Goal: Information Seeking & Learning: Find contact information

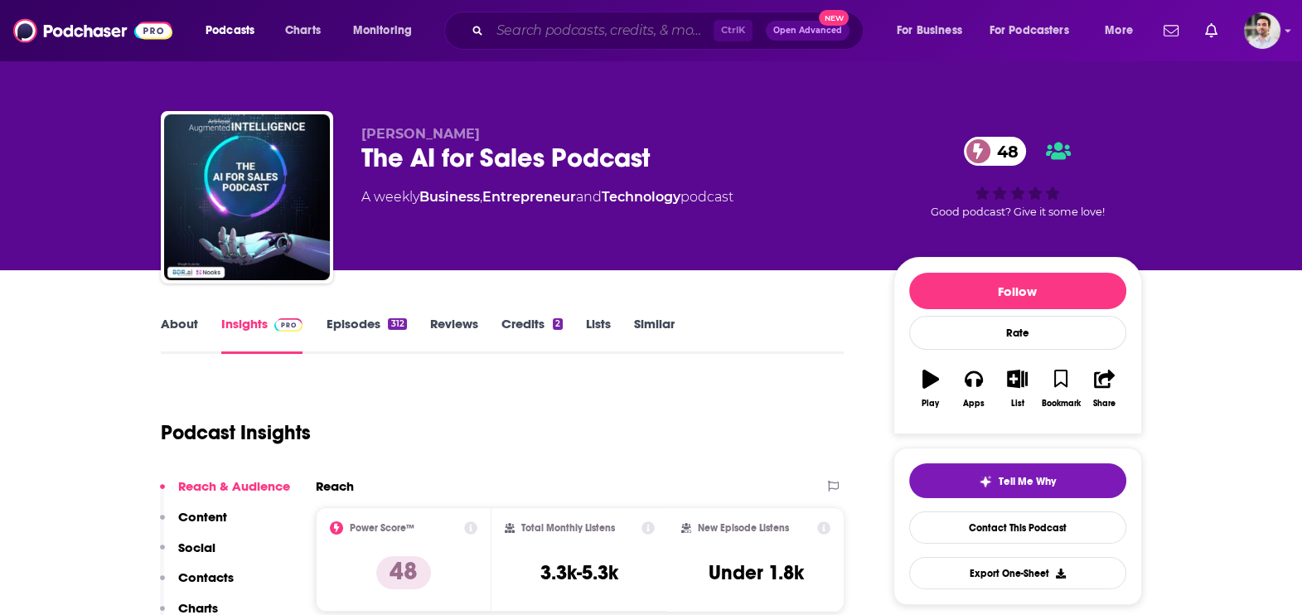
click at [555, 33] on input "Search podcasts, credits, & more..." at bounding box center [602, 30] width 224 height 27
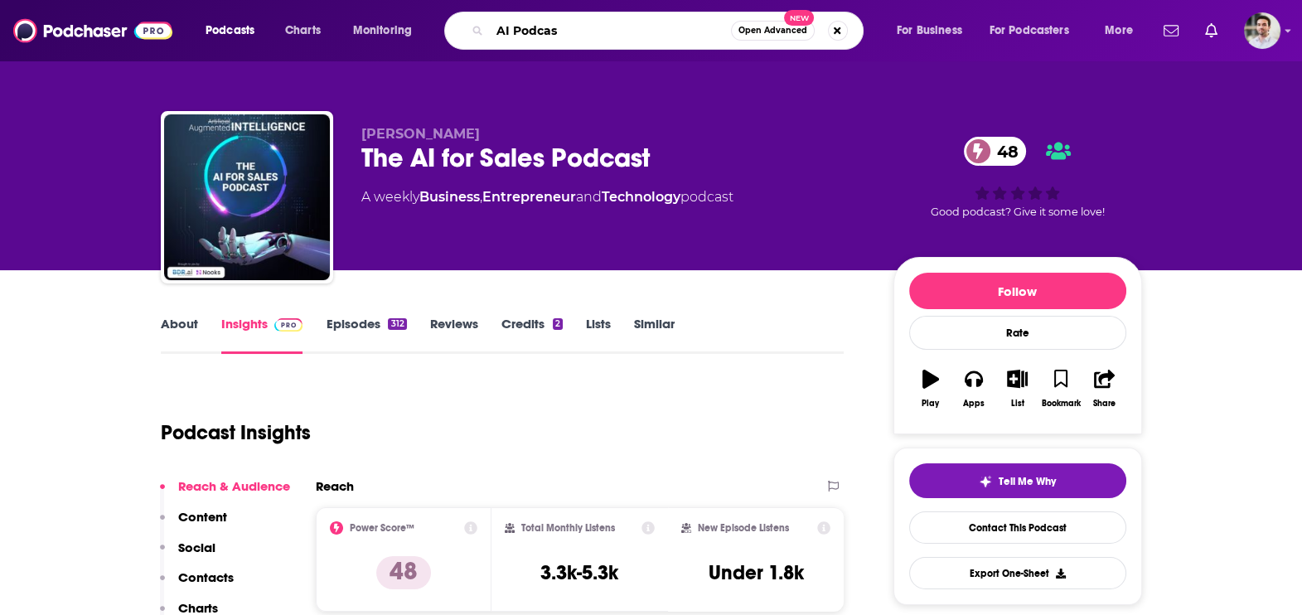
type input "AI Podcast"
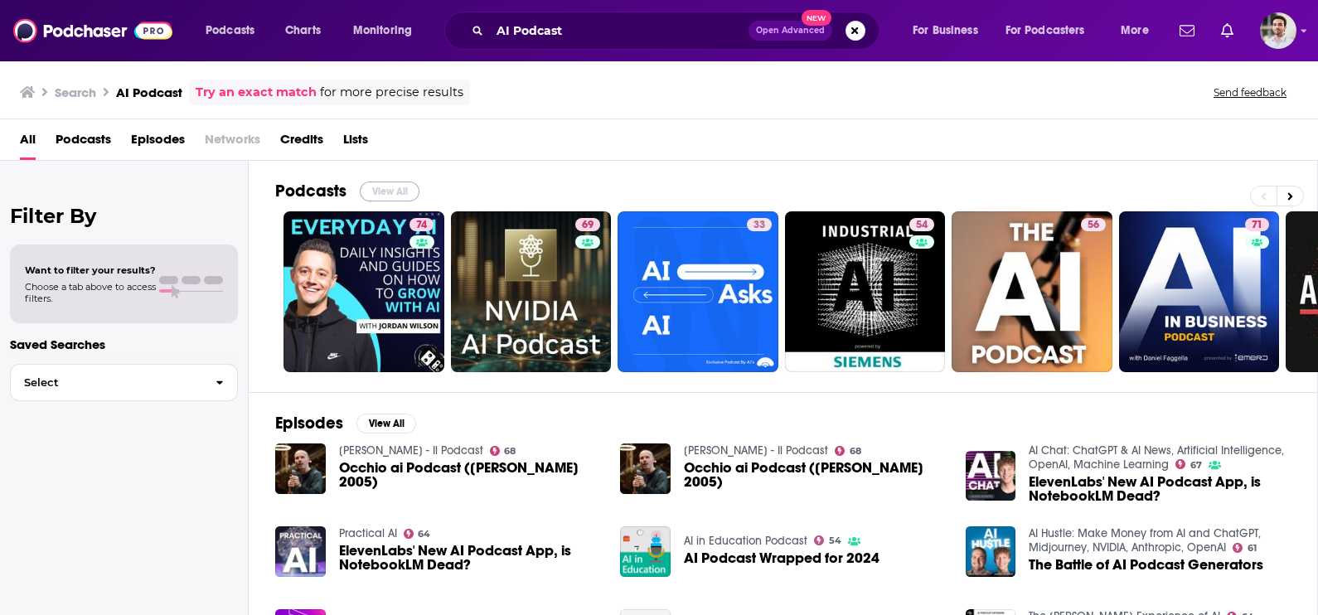
click at [406, 192] on button "View All" at bounding box center [390, 192] width 60 height 20
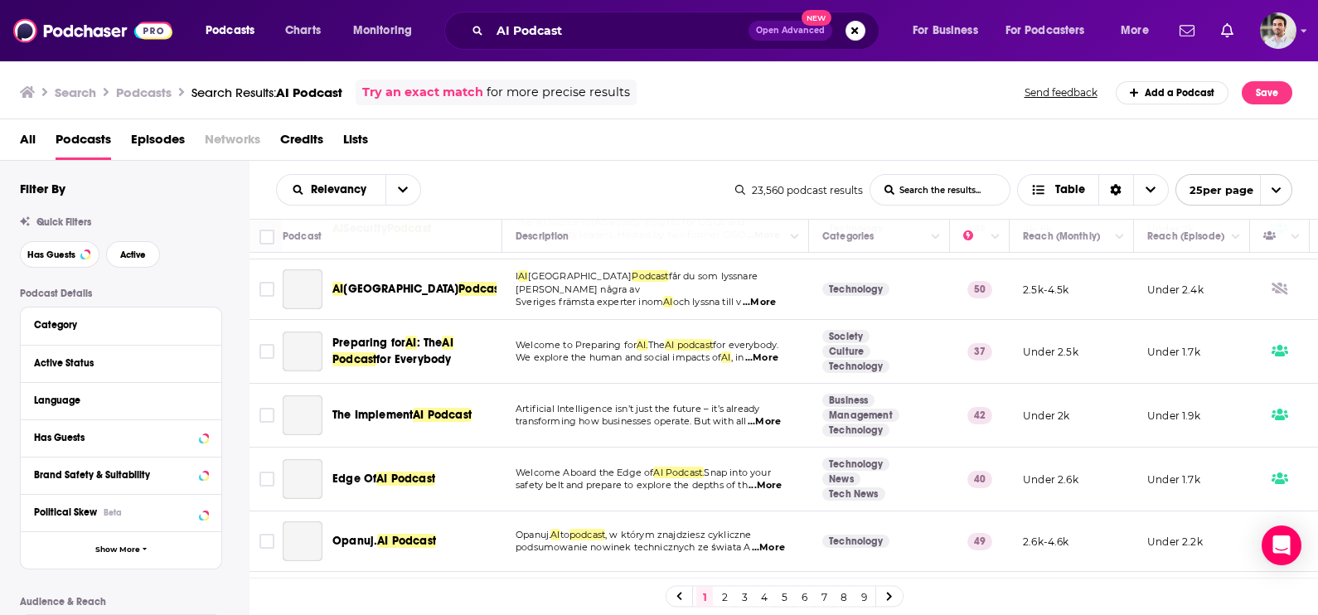
scroll to position [1239, 0]
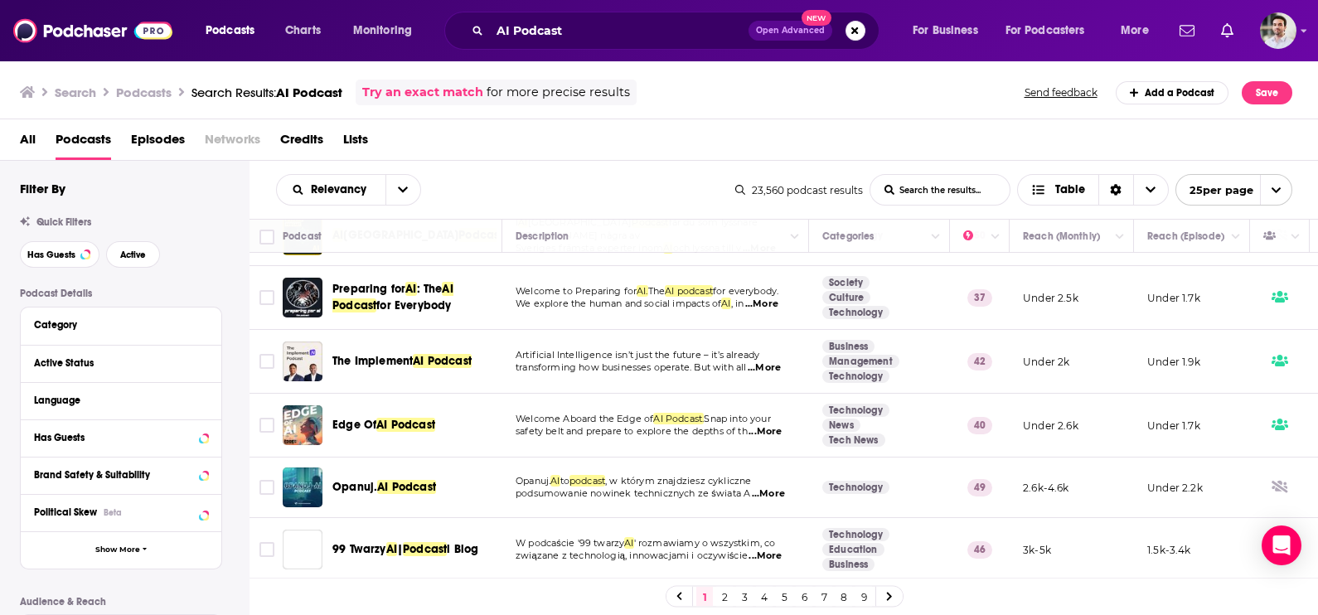
click at [744, 599] on link "3" at bounding box center [744, 597] width 17 height 20
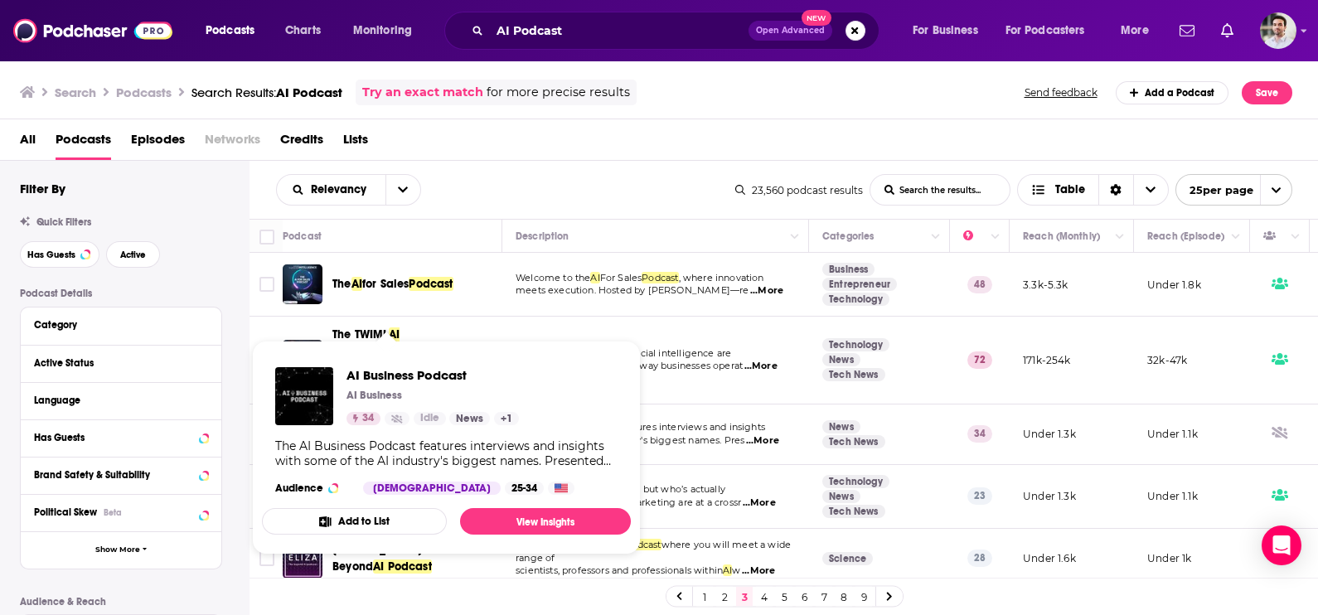
drag, startPoint x: 402, startPoint y: 380, endPoint x: 816, endPoint y: 120, distance: 488.3
click at [816, 120] on div "All Podcasts Episodes Networks Credits Lists" at bounding box center [659, 139] width 1319 height 41
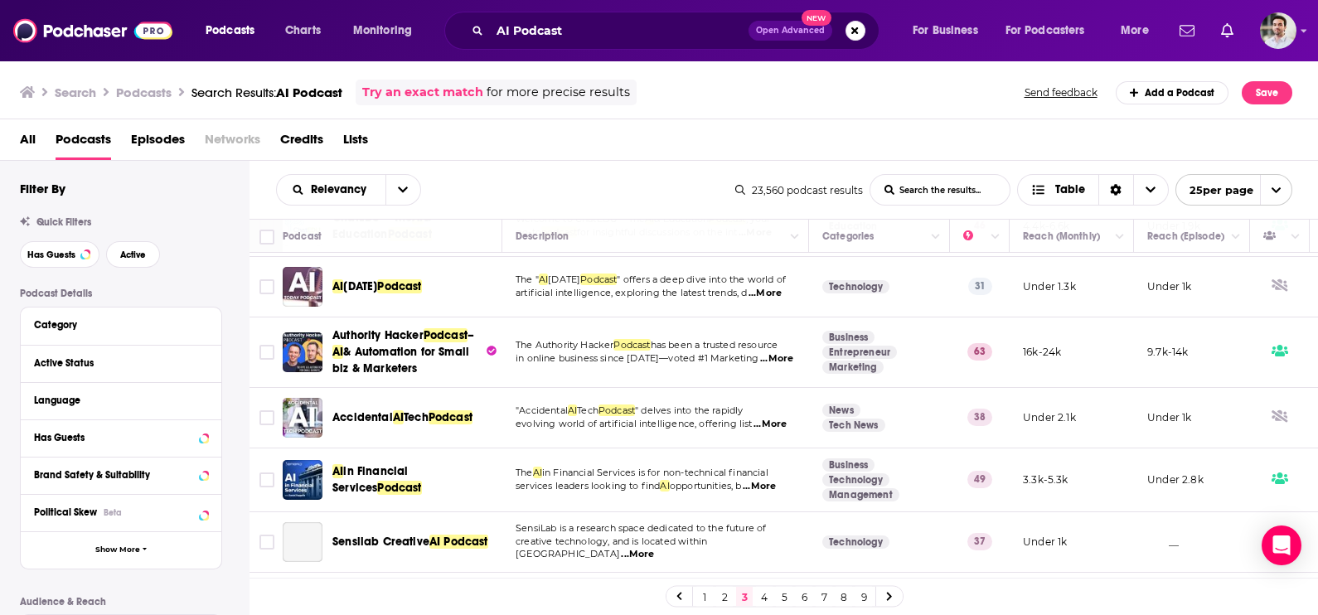
scroll to position [1258, 0]
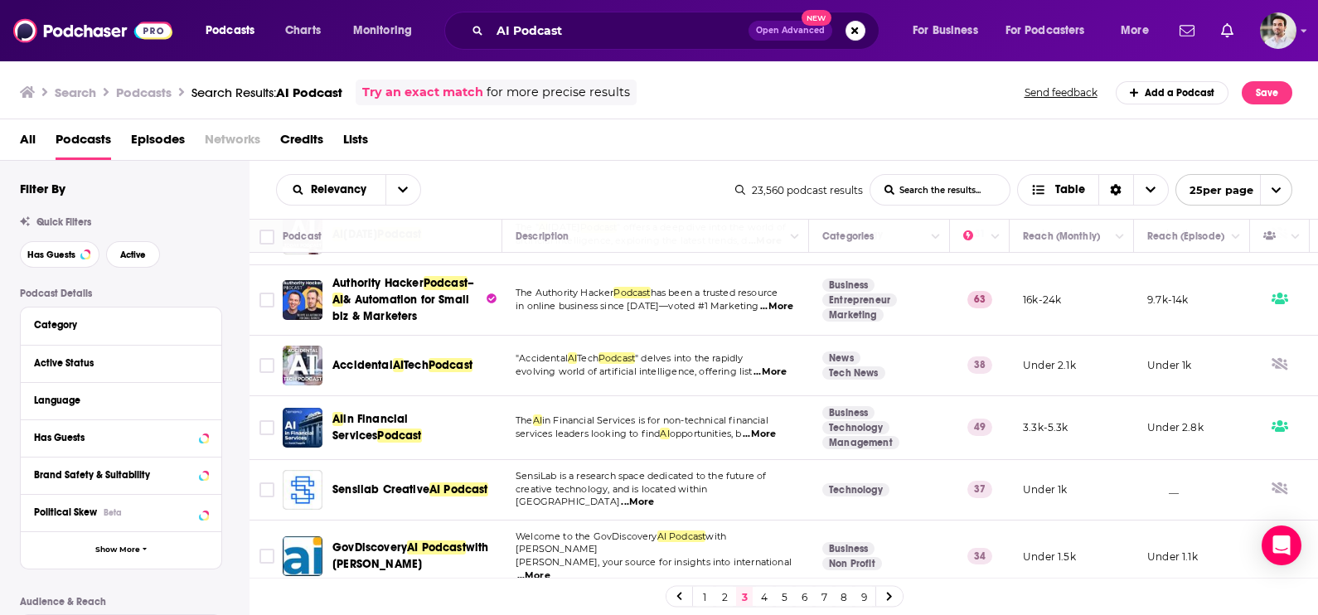
click at [762, 594] on link "4" at bounding box center [764, 597] width 17 height 20
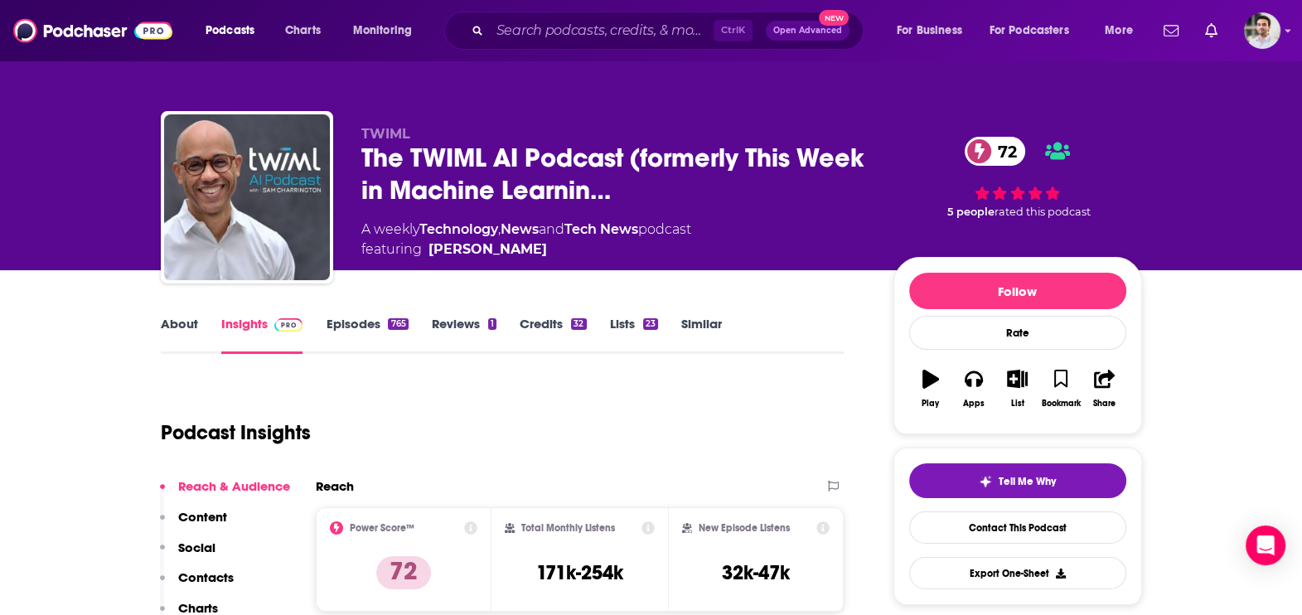
click at [198, 580] on p "Contacts" at bounding box center [206, 578] width 56 height 16
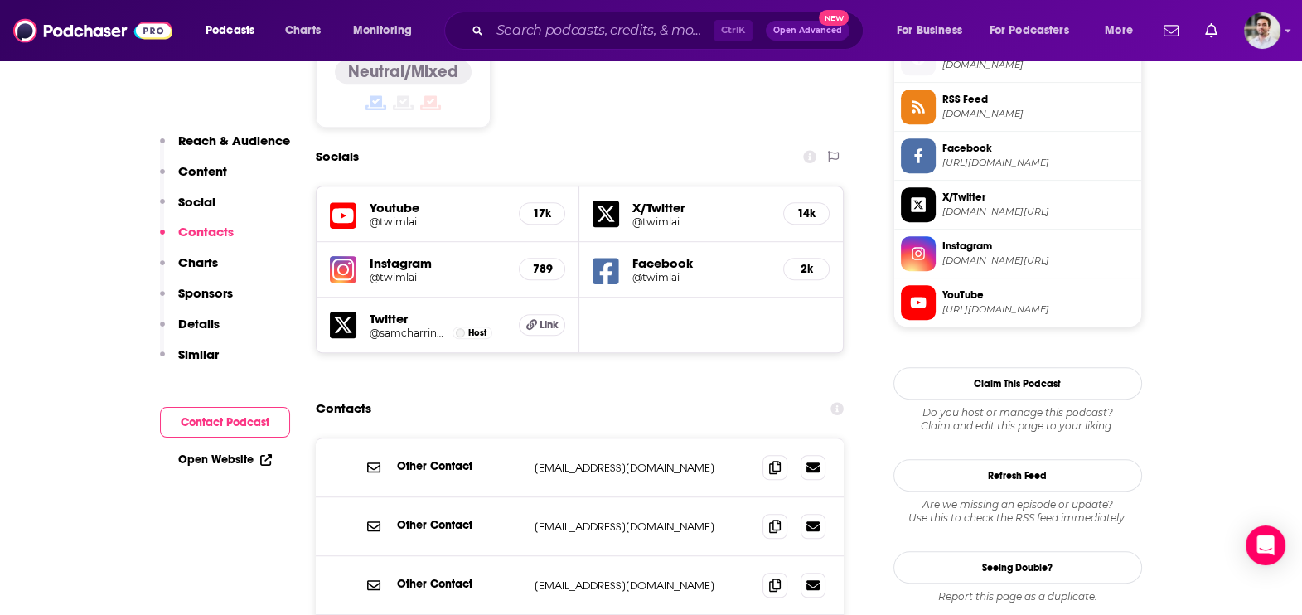
scroll to position [1456, 0]
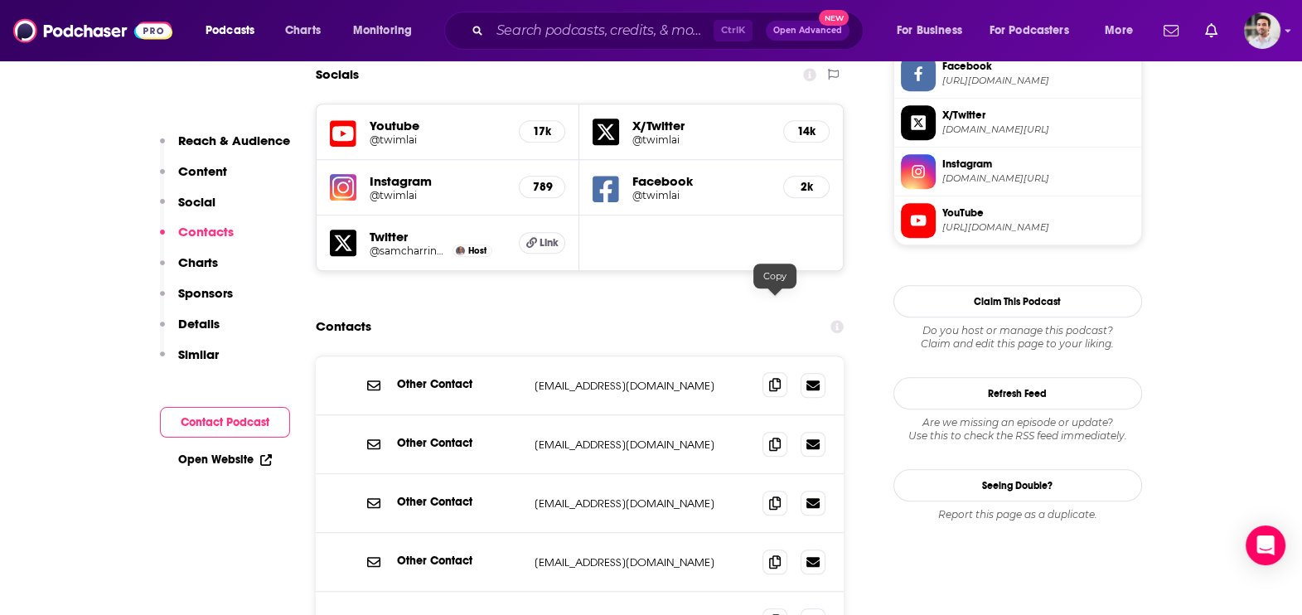
click at [781, 372] on span at bounding box center [775, 384] width 25 height 25
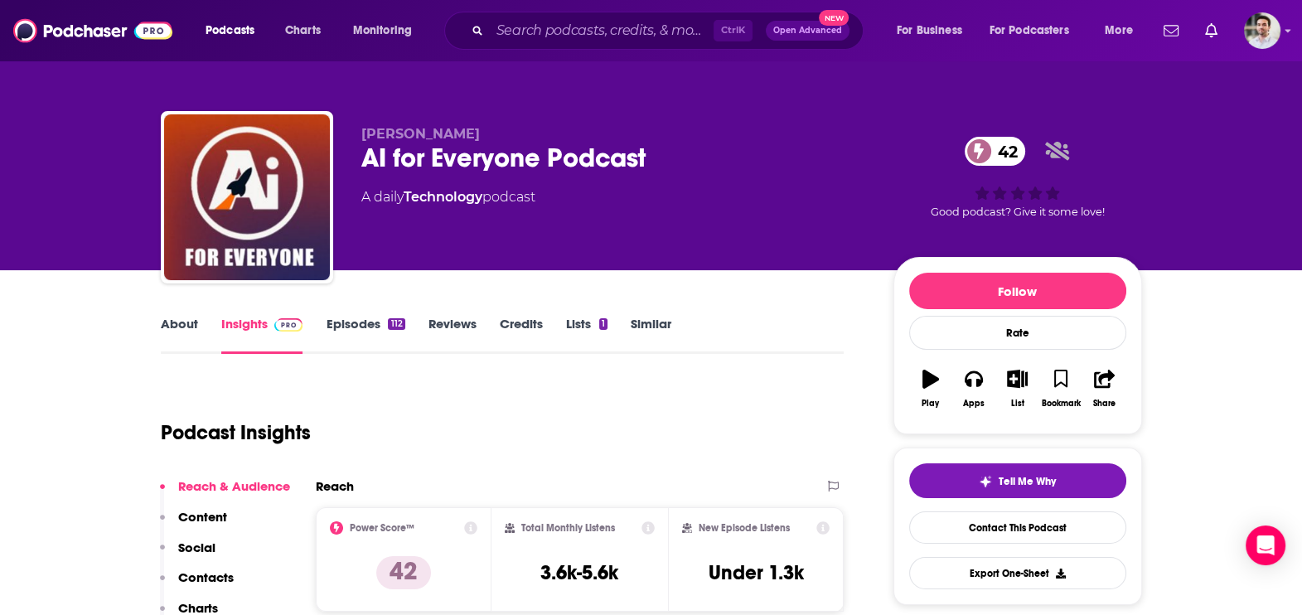
click at [209, 574] on p "Contacts" at bounding box center [206, 578] width 56 height 16
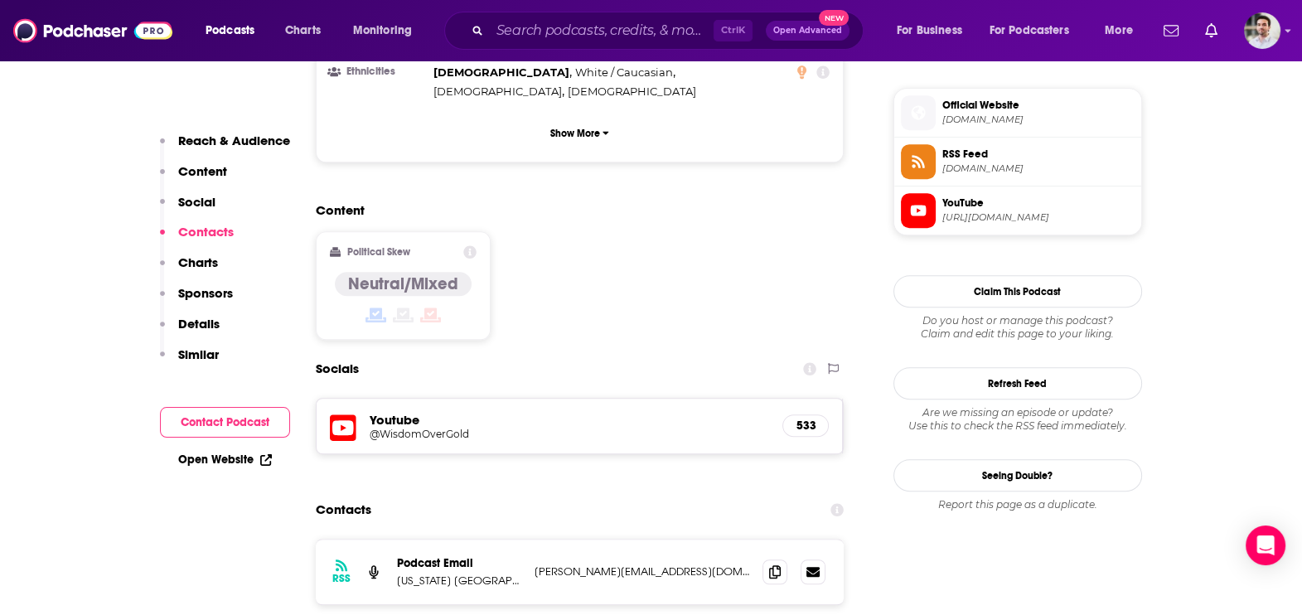
scroll to position [1344, 0]
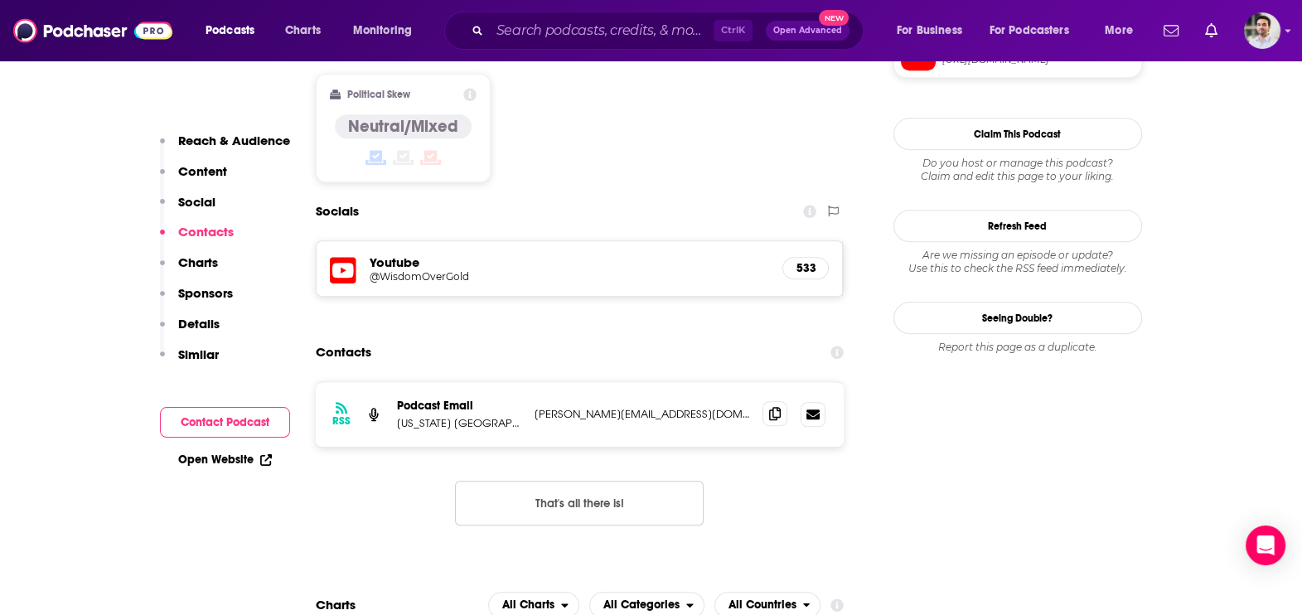
click at [764, 401] on span at bounding box center [775, 413] width 25 height 25
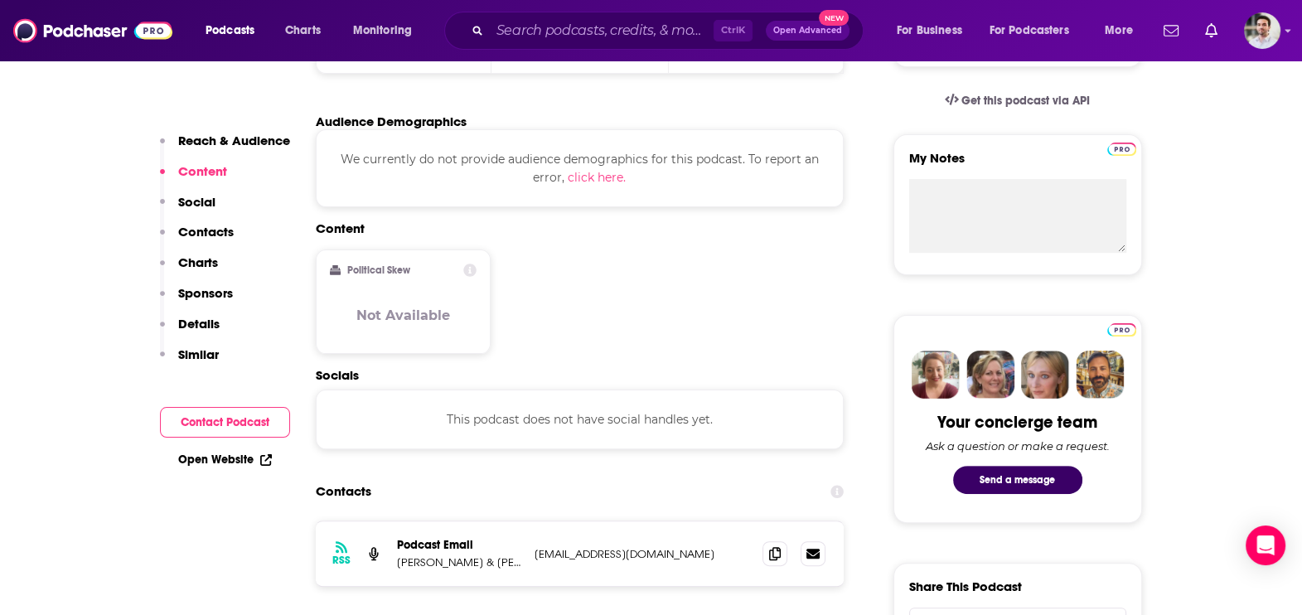
click at [192, 216] on button "Social" at bounding box center [188, 209] width 56 height 31
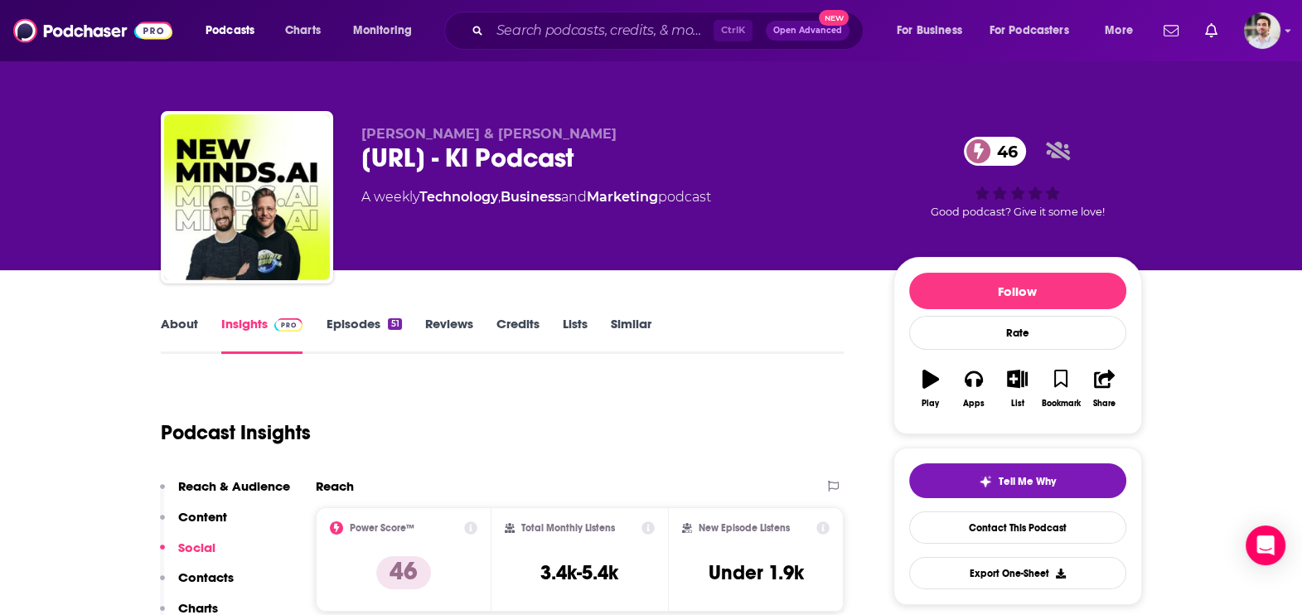
click at [215, 575] on p "Contacts" at bounding box center [206, 578] width 56 height 16
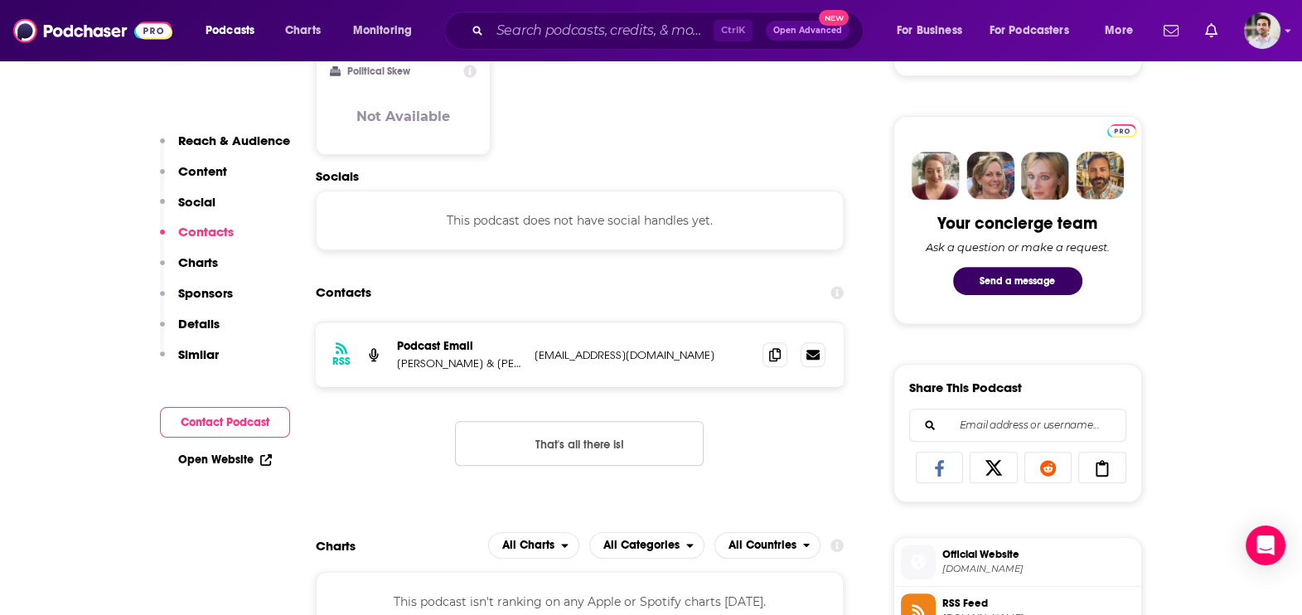
scroll to position [782, 0]
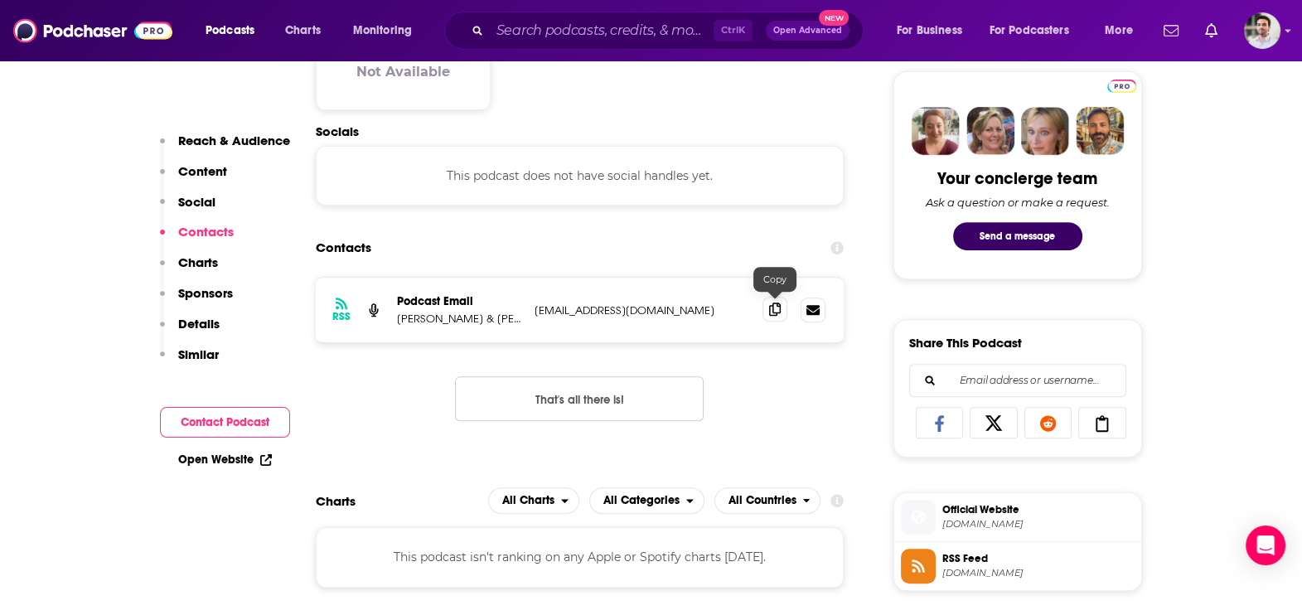
click at [771, 309] on icon at bounding box center [775, 309] width 12 height 13
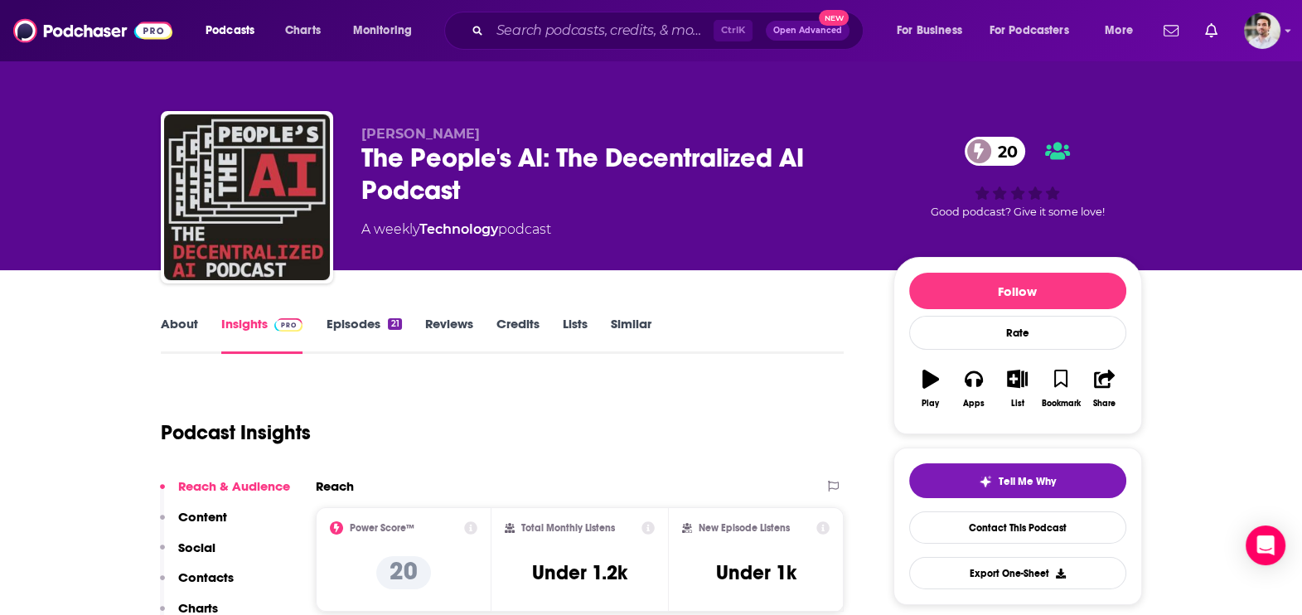
click at [216, 579] on p "Contacts" at bounding box center [206, 578] width 56 height 16
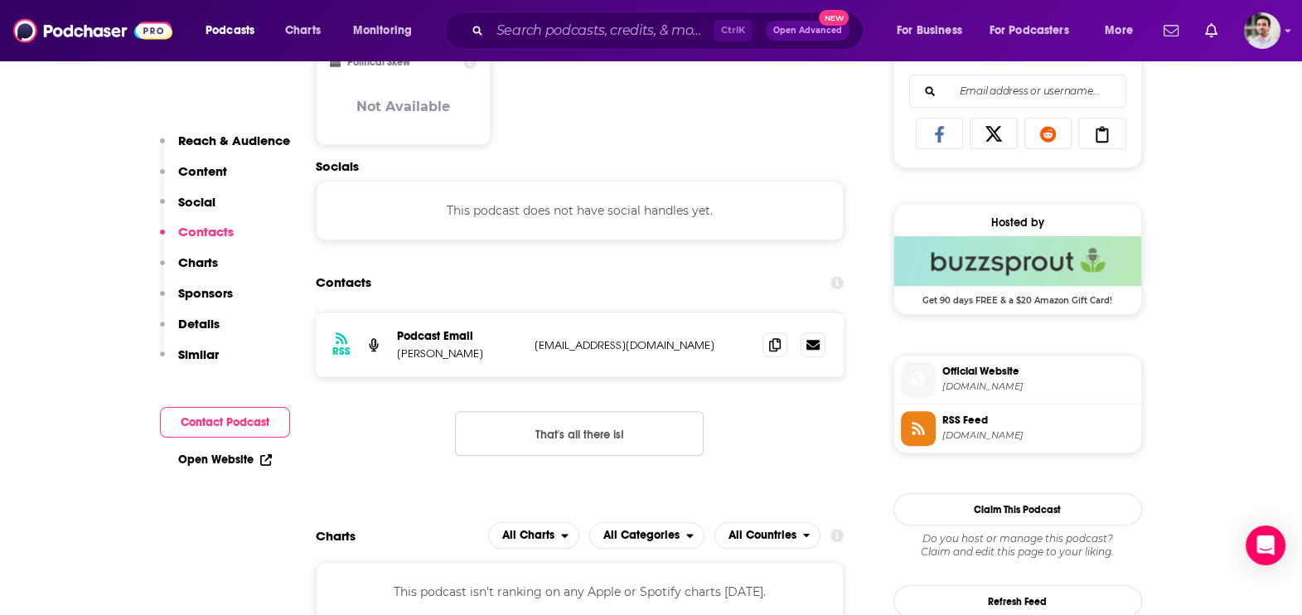
scroll to position [1106, 0]
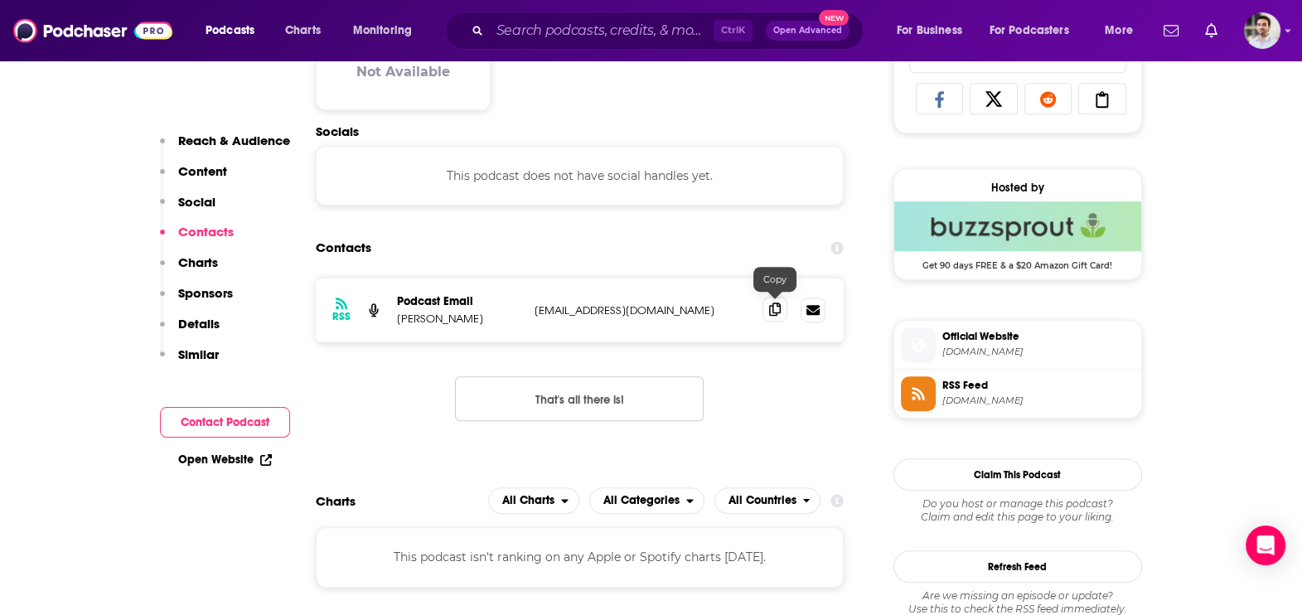
click at [778, 305] on icon at bounding box center [775, 309] width 12 height 13
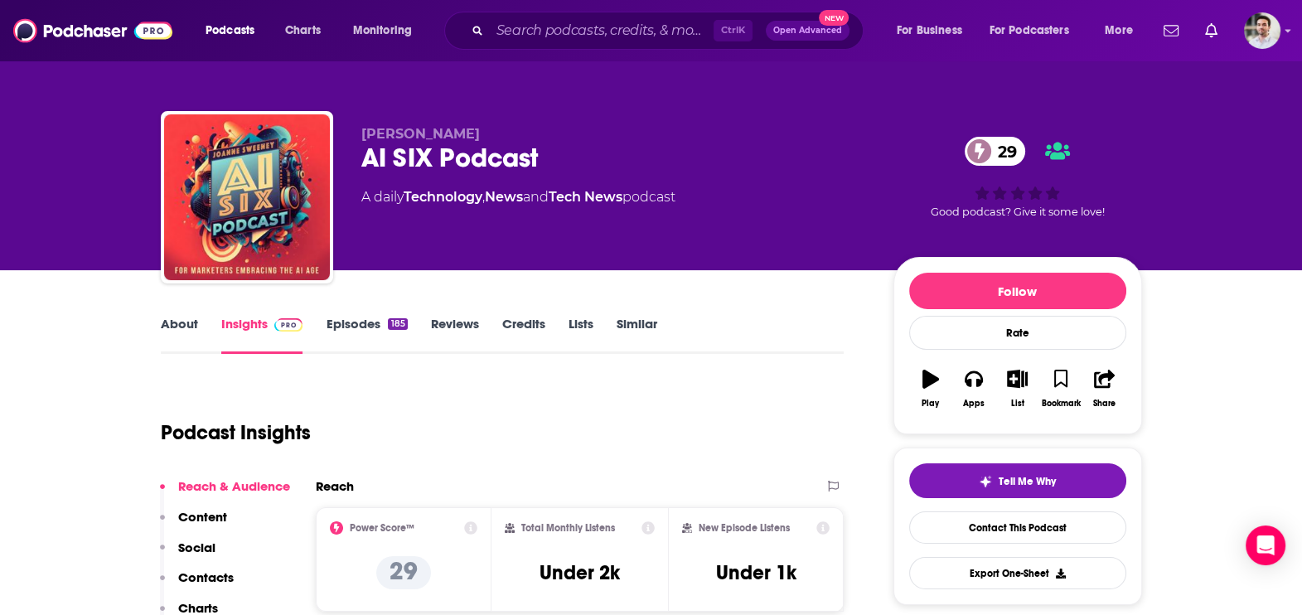
click at [230, 578] on p "Contacts" at bounding box center [206, 578] width 56 height 16
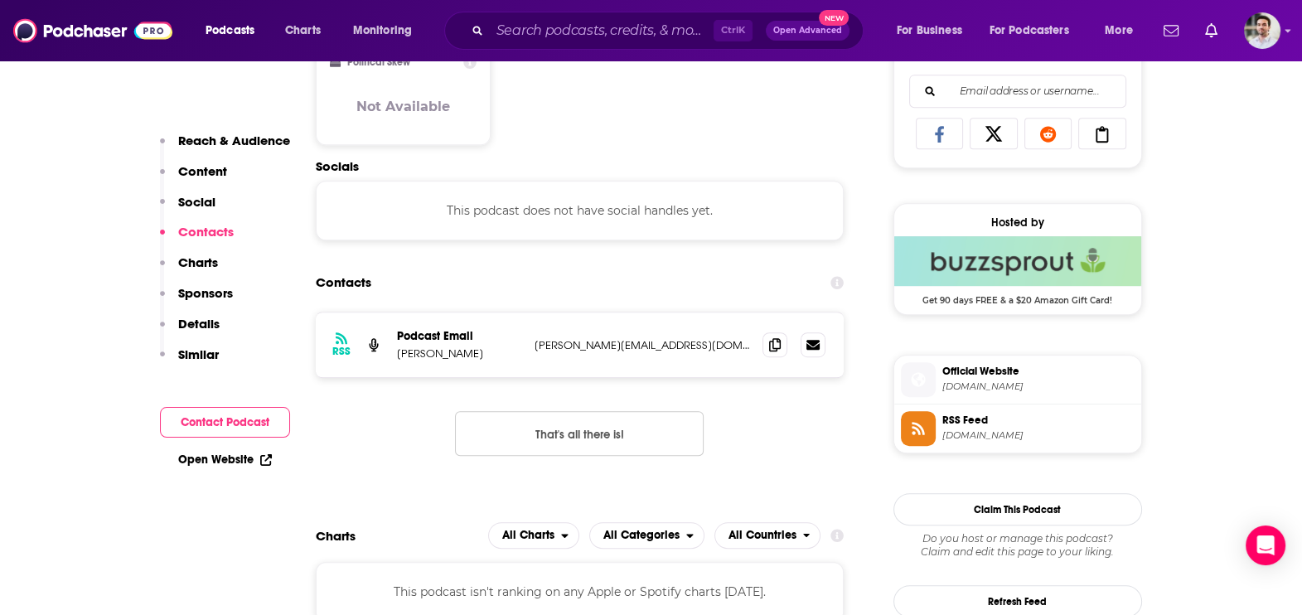
scroll to position [1106, 0]
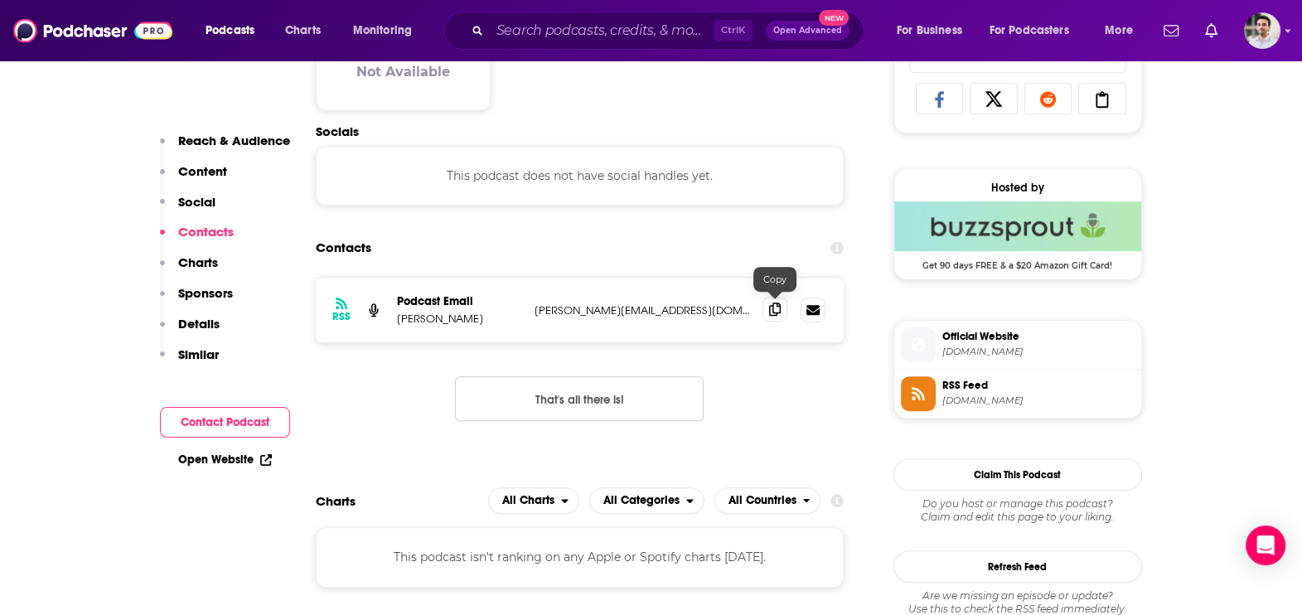
click at [767, 300] on span at bounding box center [775, 309] width 25 height 25
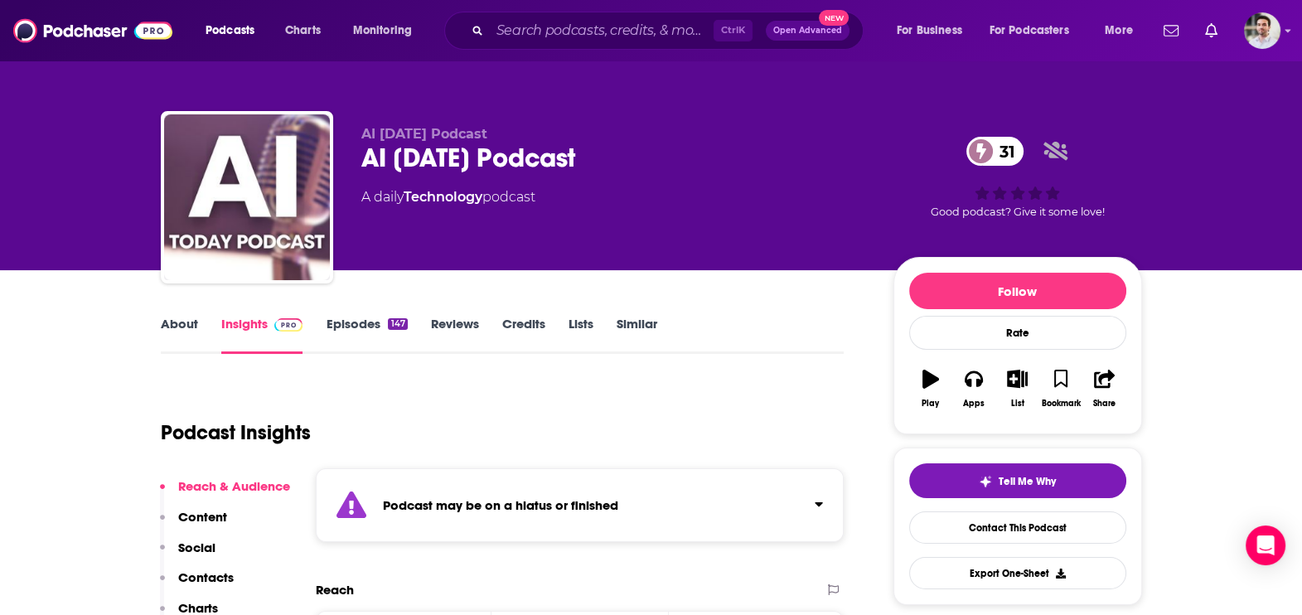
click at [216, 577] on p "Contacts" at bounding box center [206, 578] width 56 height 16
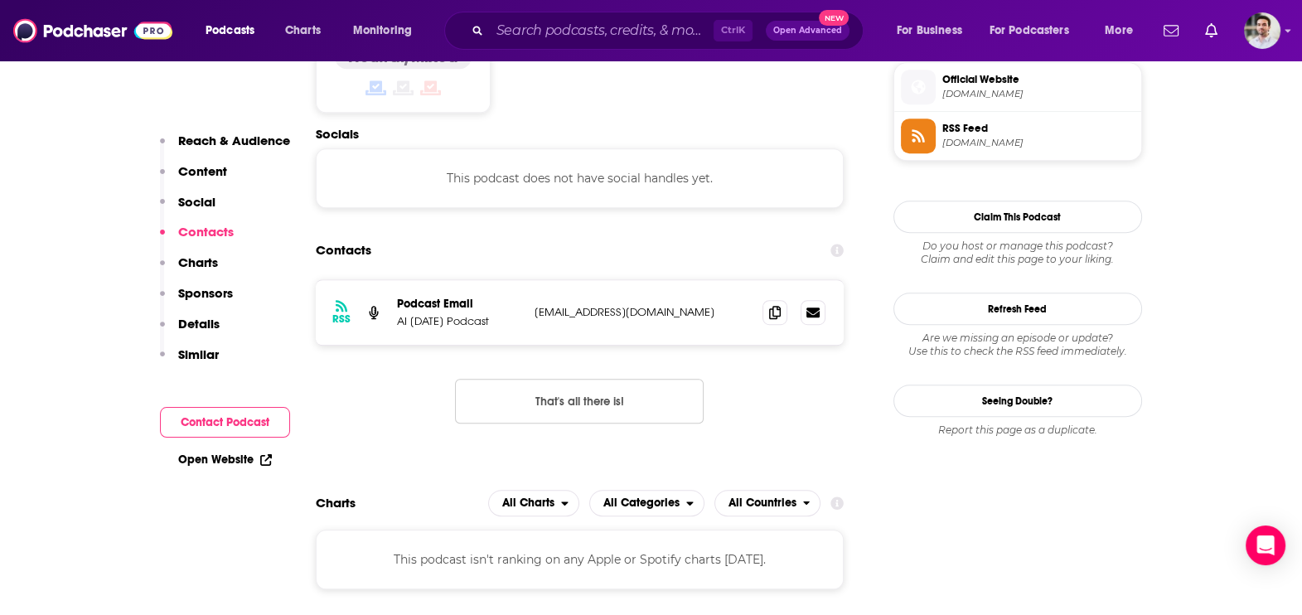
scroll to position [1214, 0]
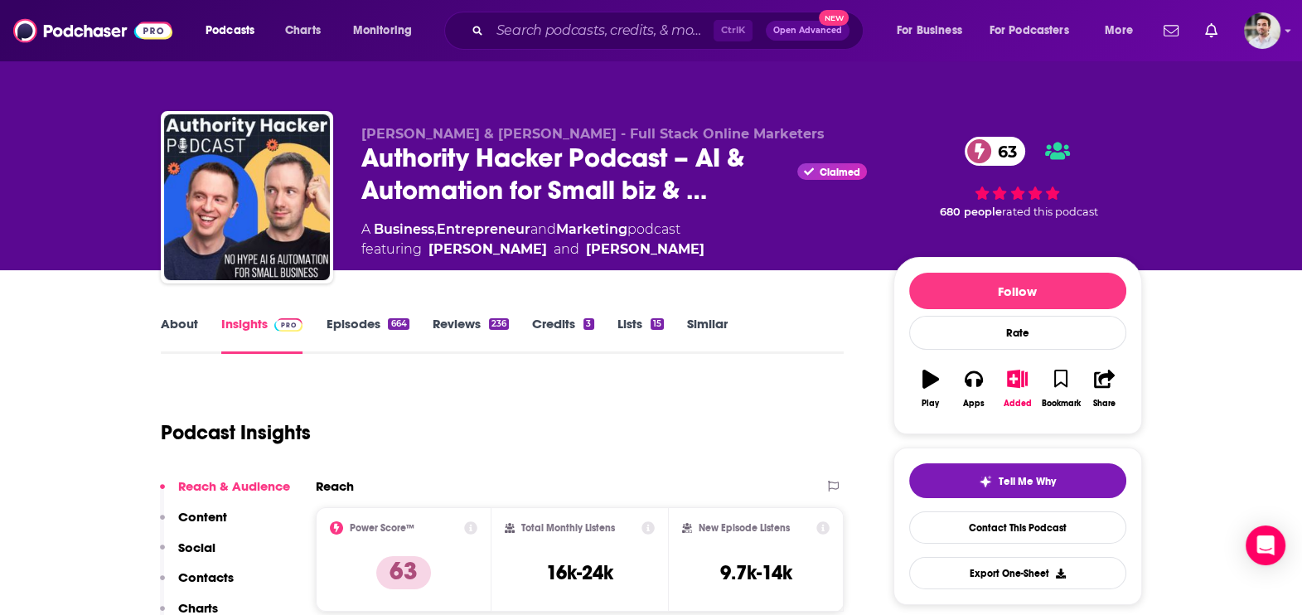
click at [203, 567] on button "Social" at bounding box center [188, 555] width 56 height 31
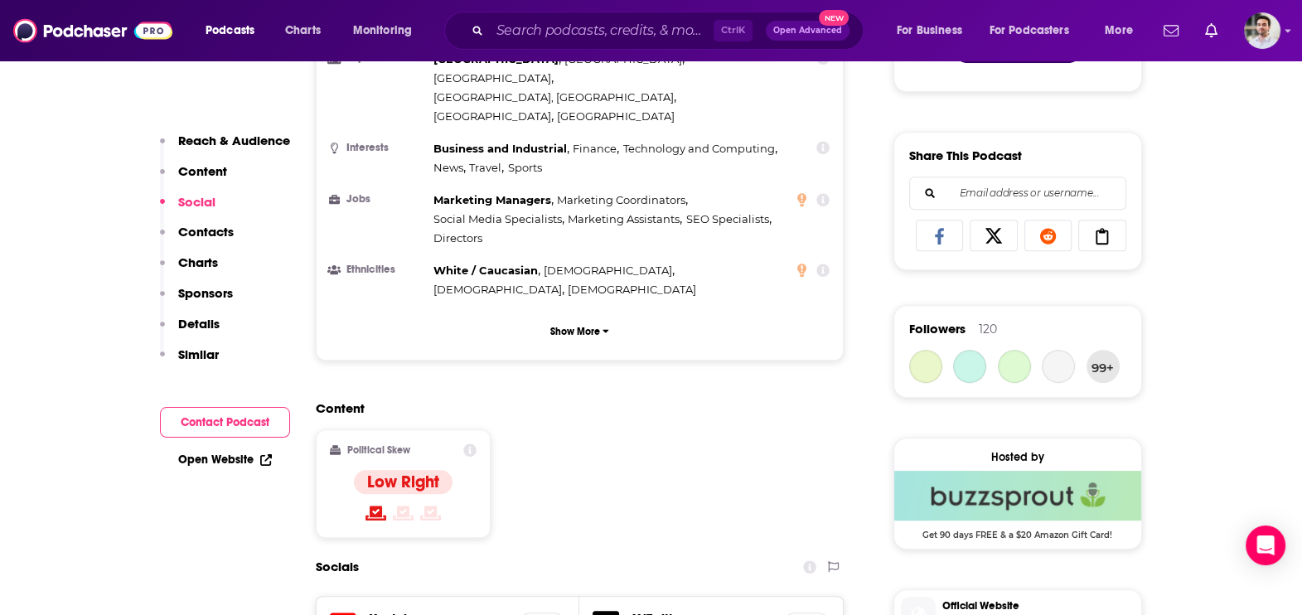
scroll to position [1203, 0]
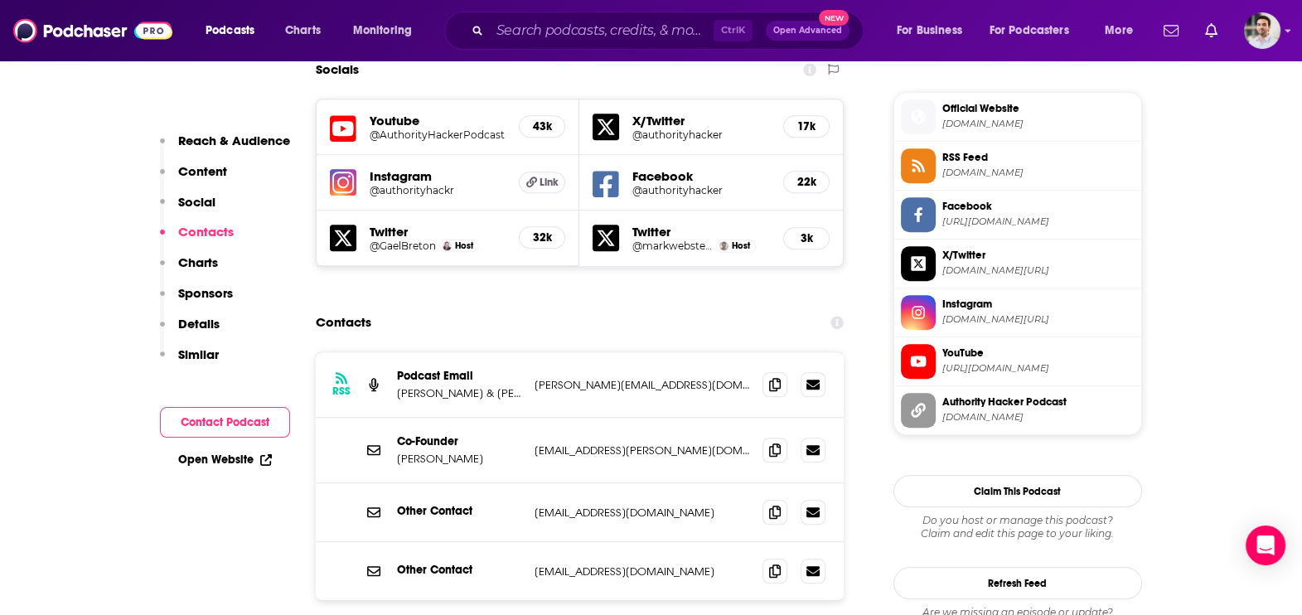
scroll to position [1477, 0]
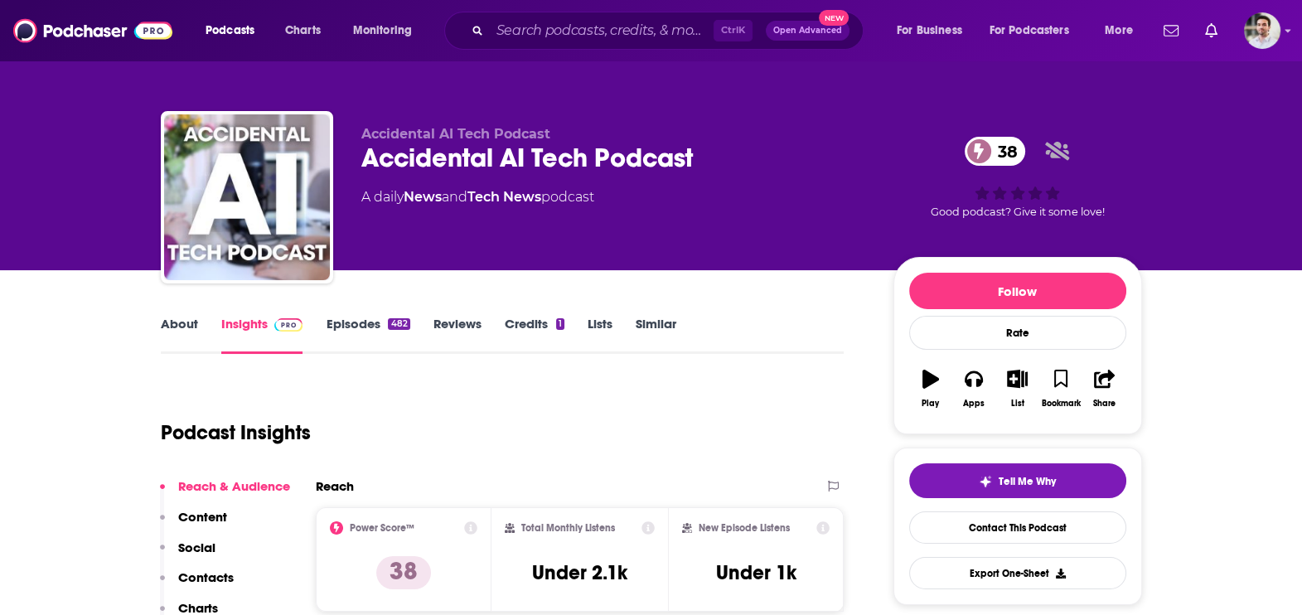
click at [214, 576] on p "Contacts" at bounding box center [206, 578] width 56 height 16
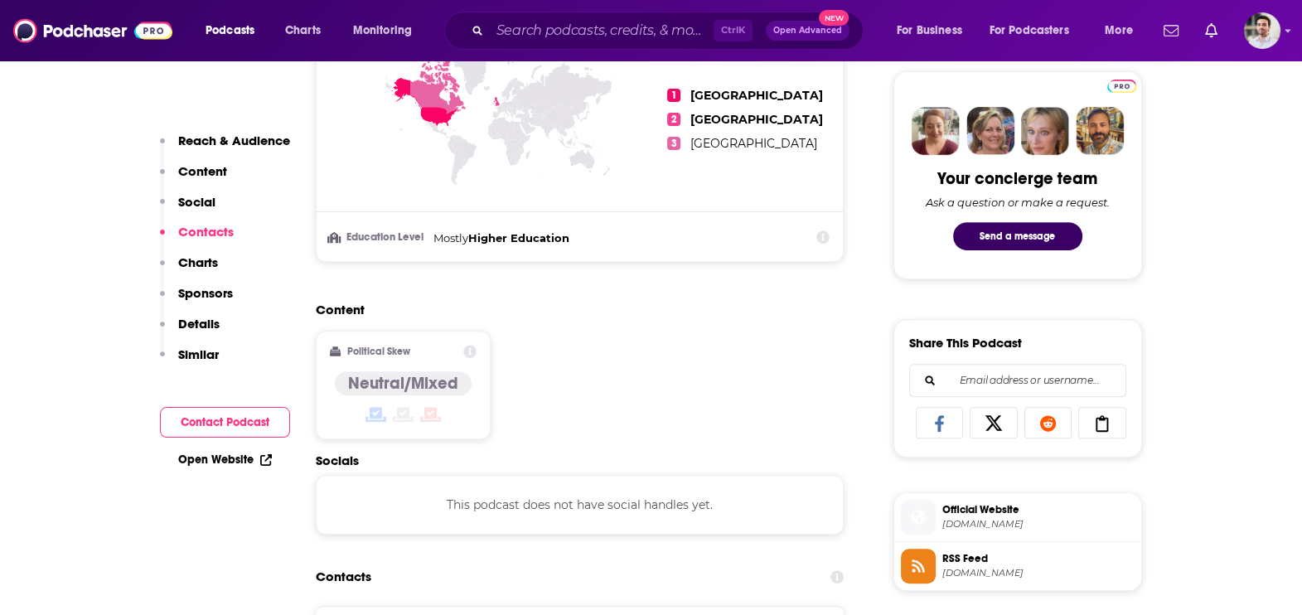
scroll to position [1110, 0]
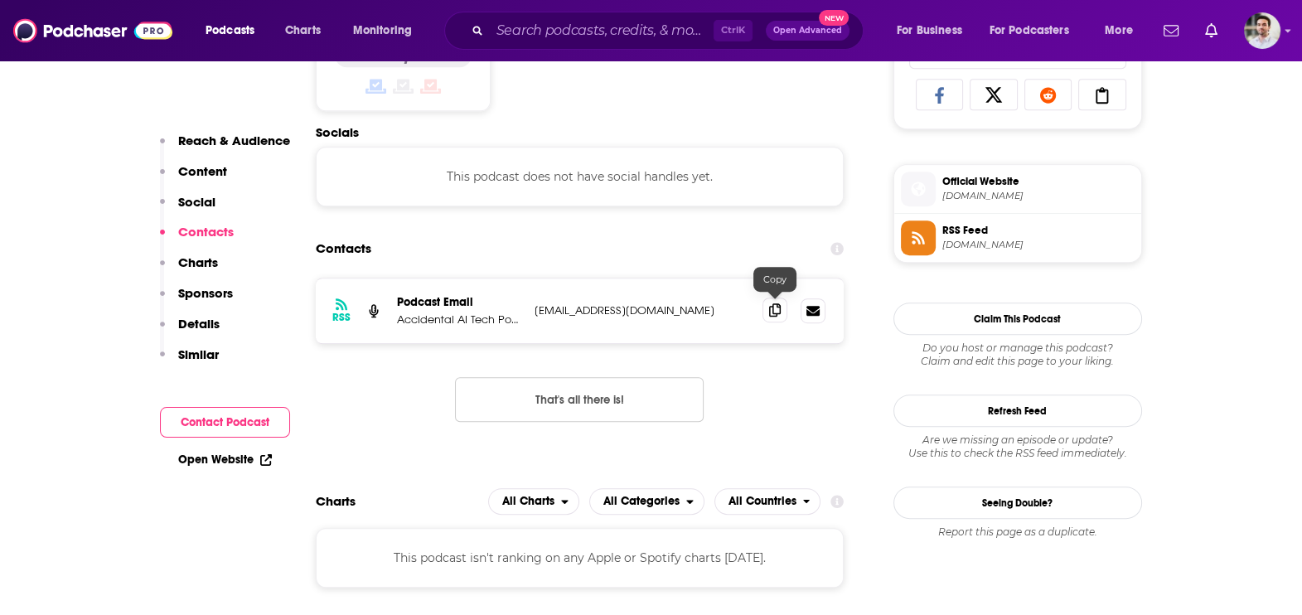
click at [776, 303] on icon at bounding box center [775, 309] width 12 height 13
click at [497, 0] on div "Podcasts Charts Monitoring Ctrl K Open Advanced New For Business For Podcasters…" at bounding box center [651, 30] width 1302 height 61
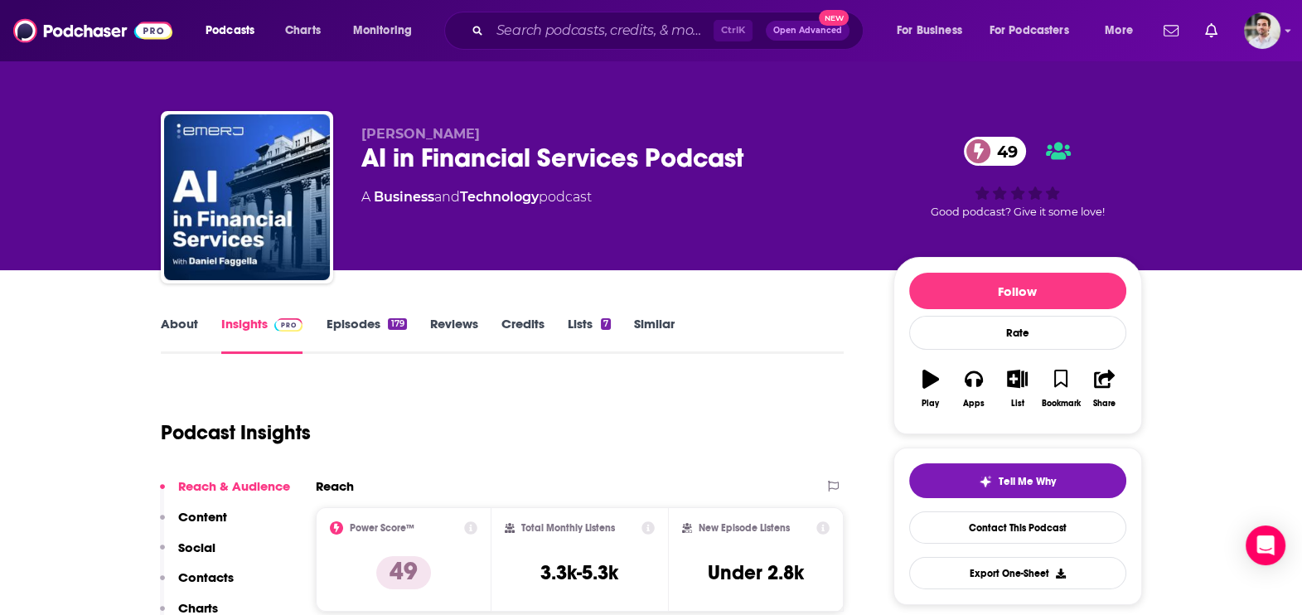
click at [216, 562] on div "Reach & Audience Content Social Contacts Charts Sponsors Details Similar" at bounding box center [225, 600] width 130 height 244
click at [199, 570] on p "Contacts" at bounding box center [206, 578] width 56 height 16
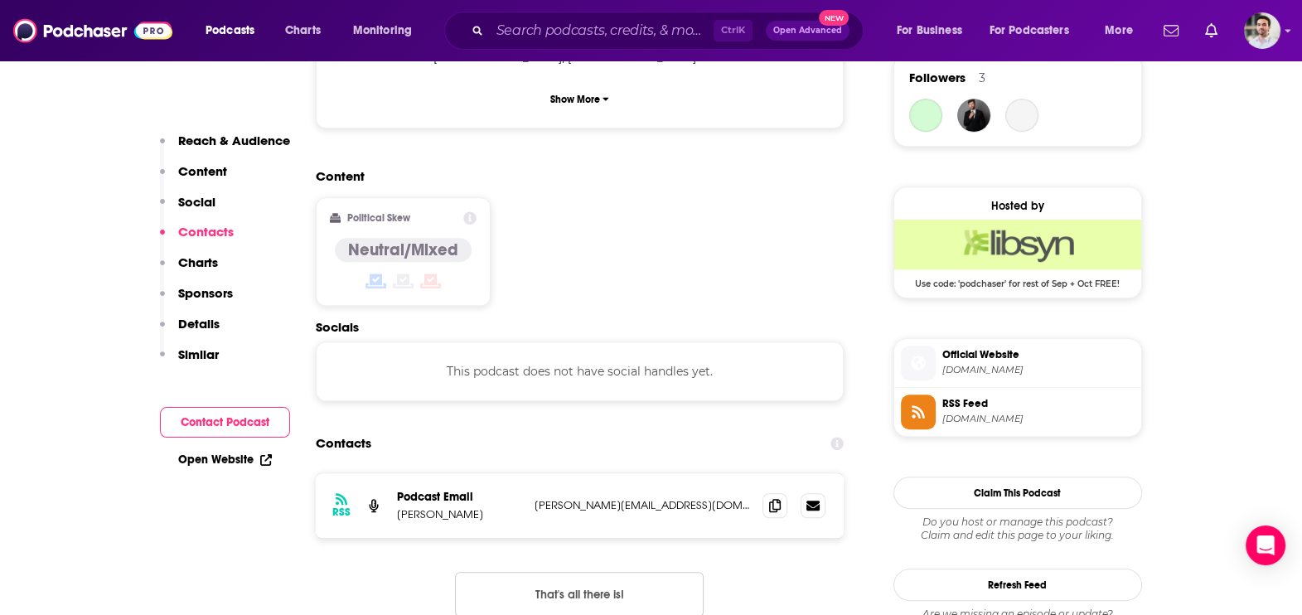
scroll to position [1292, 0]
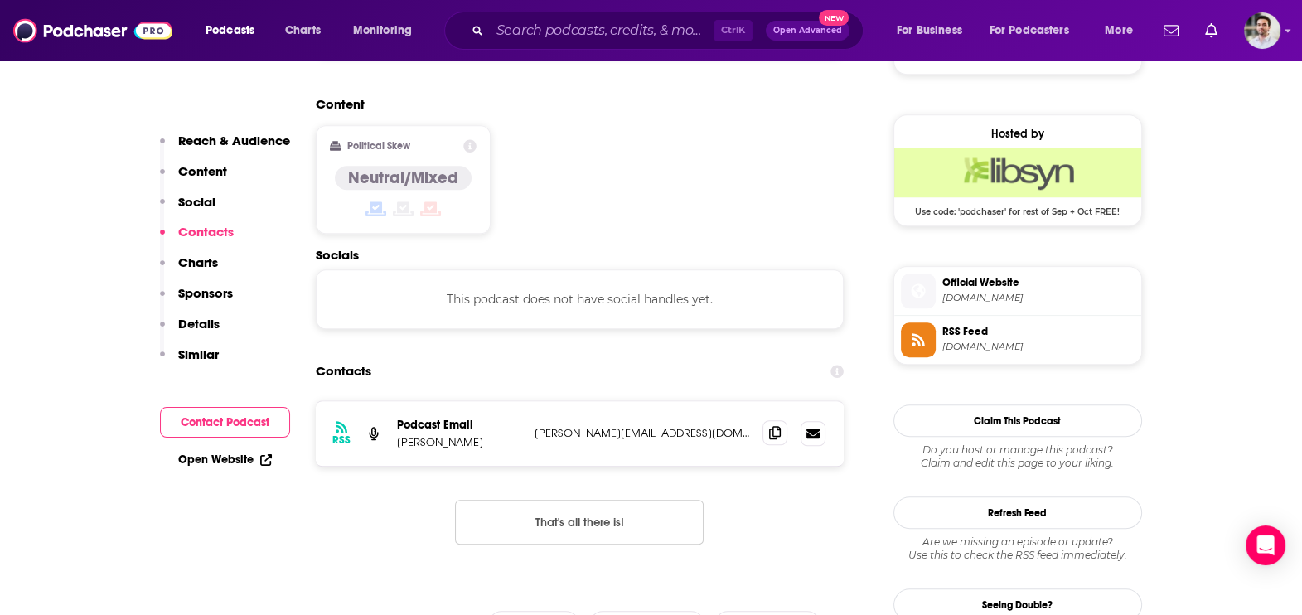
click at [771, 426] on icon at bounding box center [775, 432] width 12 height 13
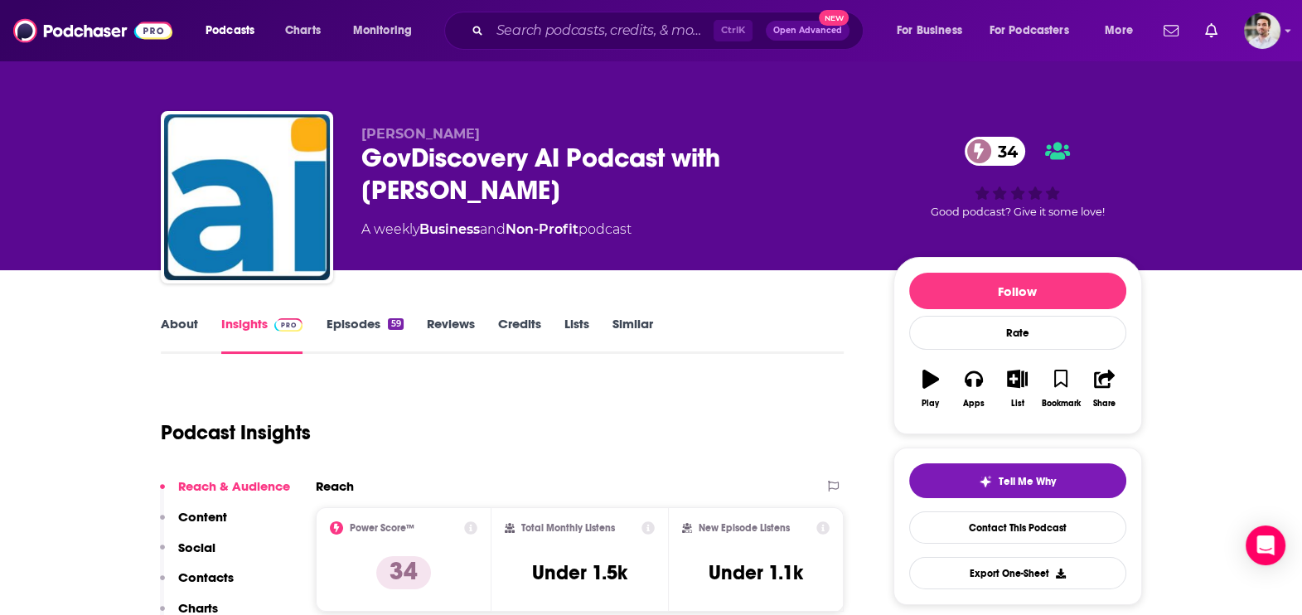
click at [198, 570] on p "Contacts" at bounding box center [206, 578] width 56 height 16
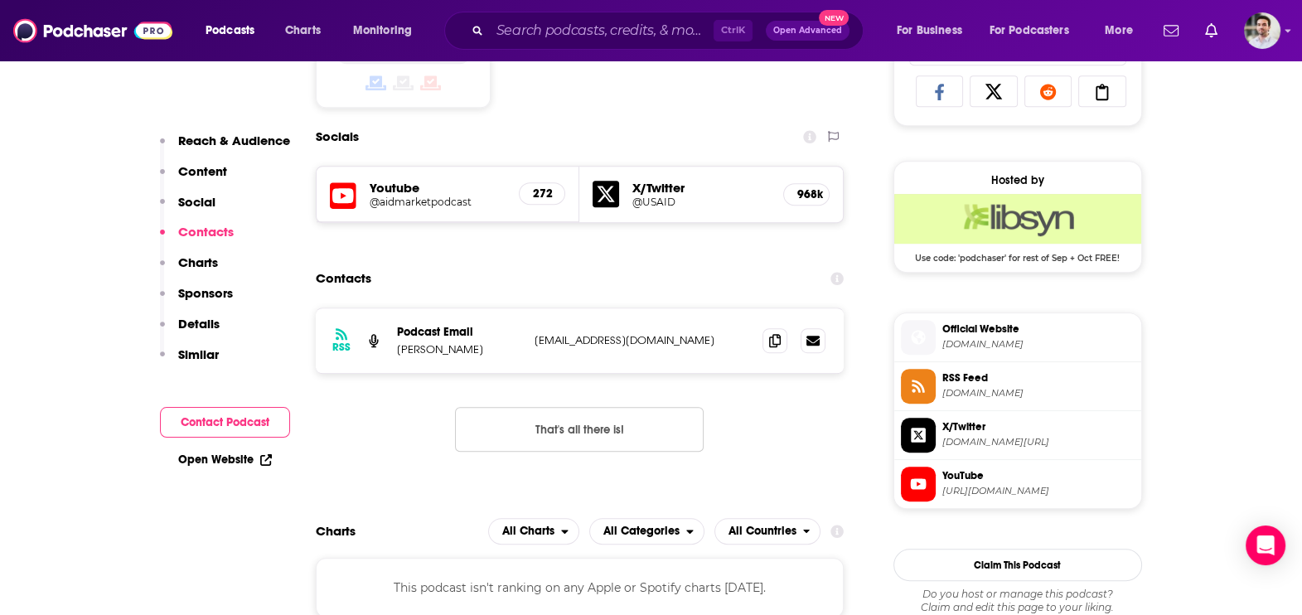
scroll to position [1143, 0]
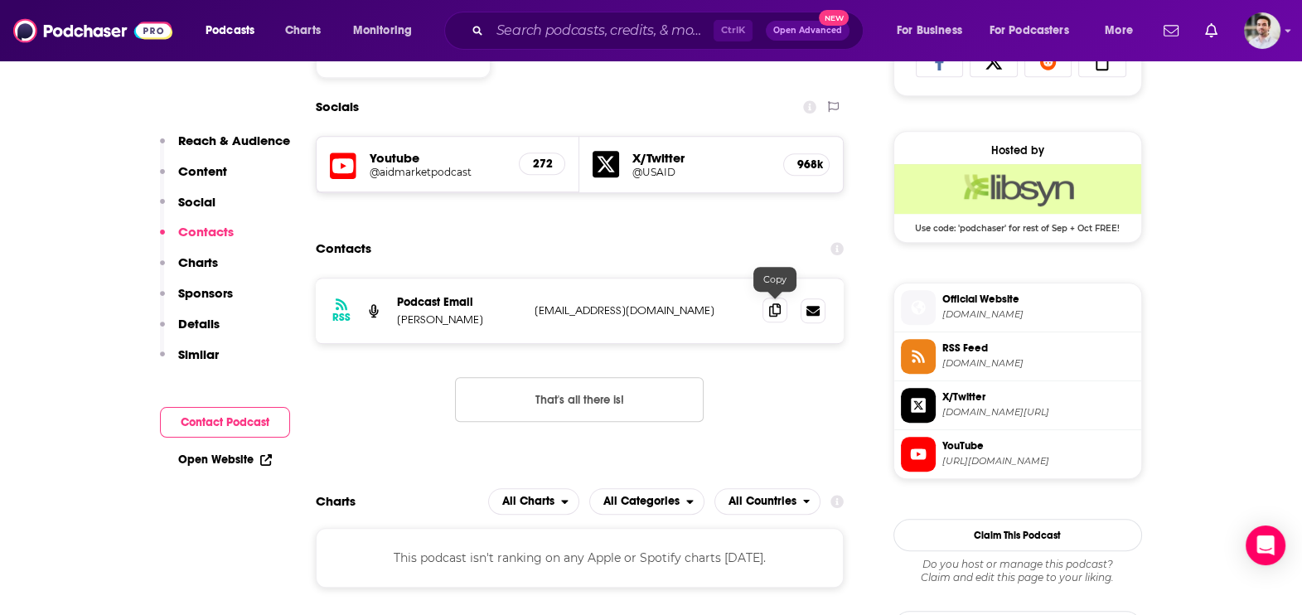
click at [769, 305] on icon at bounding box center [775, 309] width 12 height 13
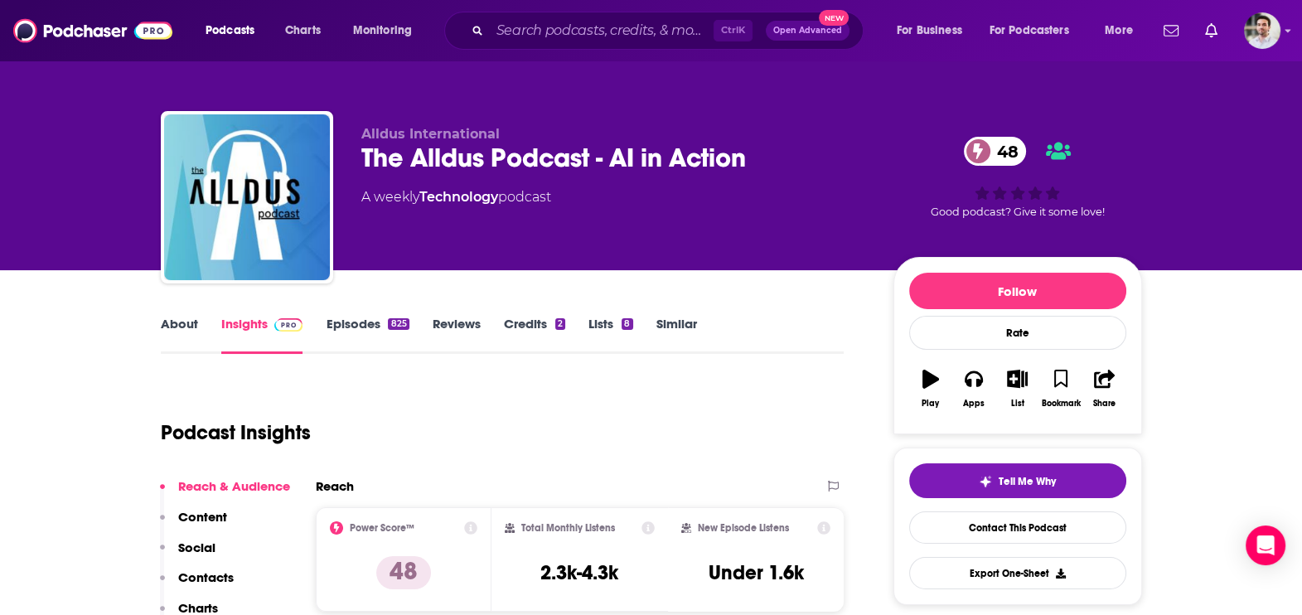
click at [213, 560] on button "Social" at bounding box center [188, 555] width 56 height 31
click at [202, 573] on p "Contacts" at bounding box center [206, 578] width 56 height 16
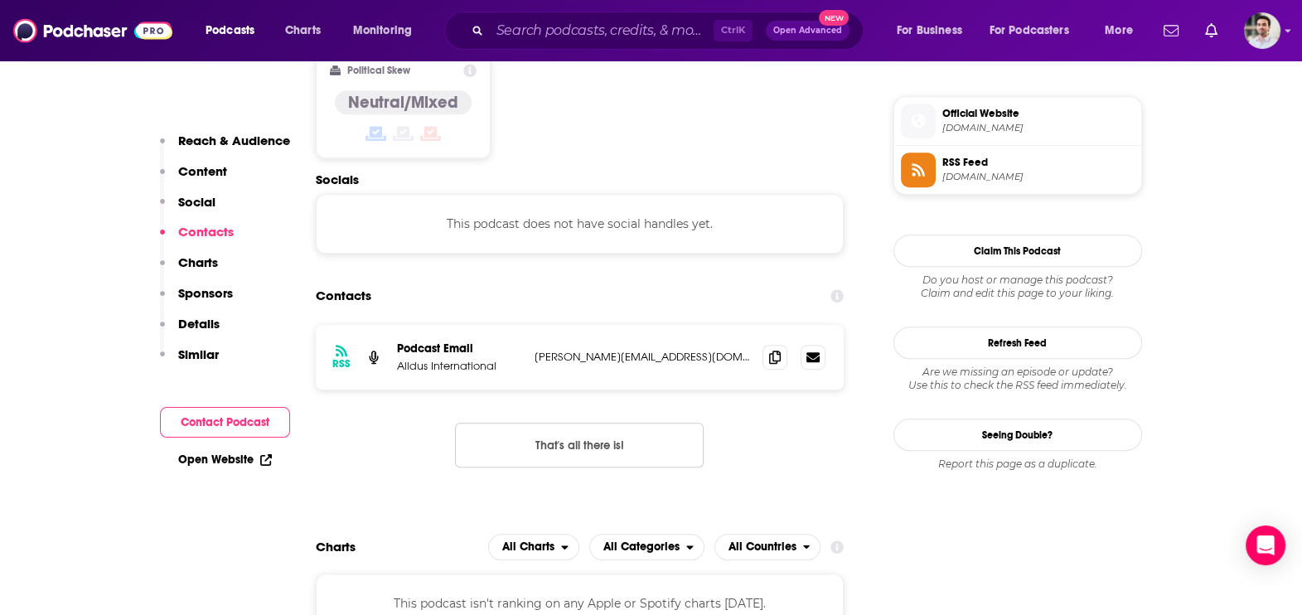
scroll to position [1312, 0]
click at [763, 342] on span at bounding box center [775, 354] width 25 height 25
